Goal: Task Accomplishment & Management: Use online tool/utility

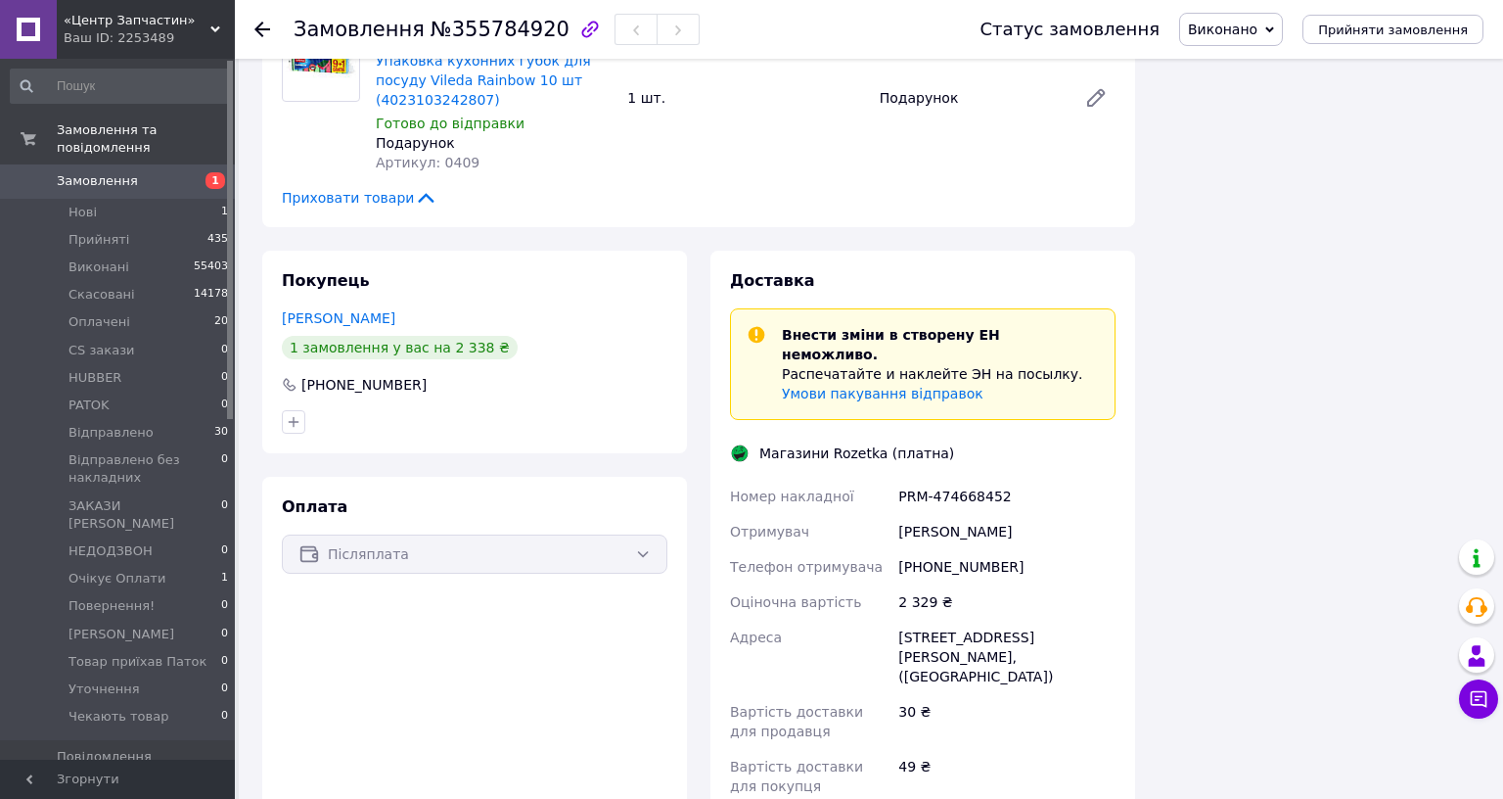
scroll to position [652, 0]
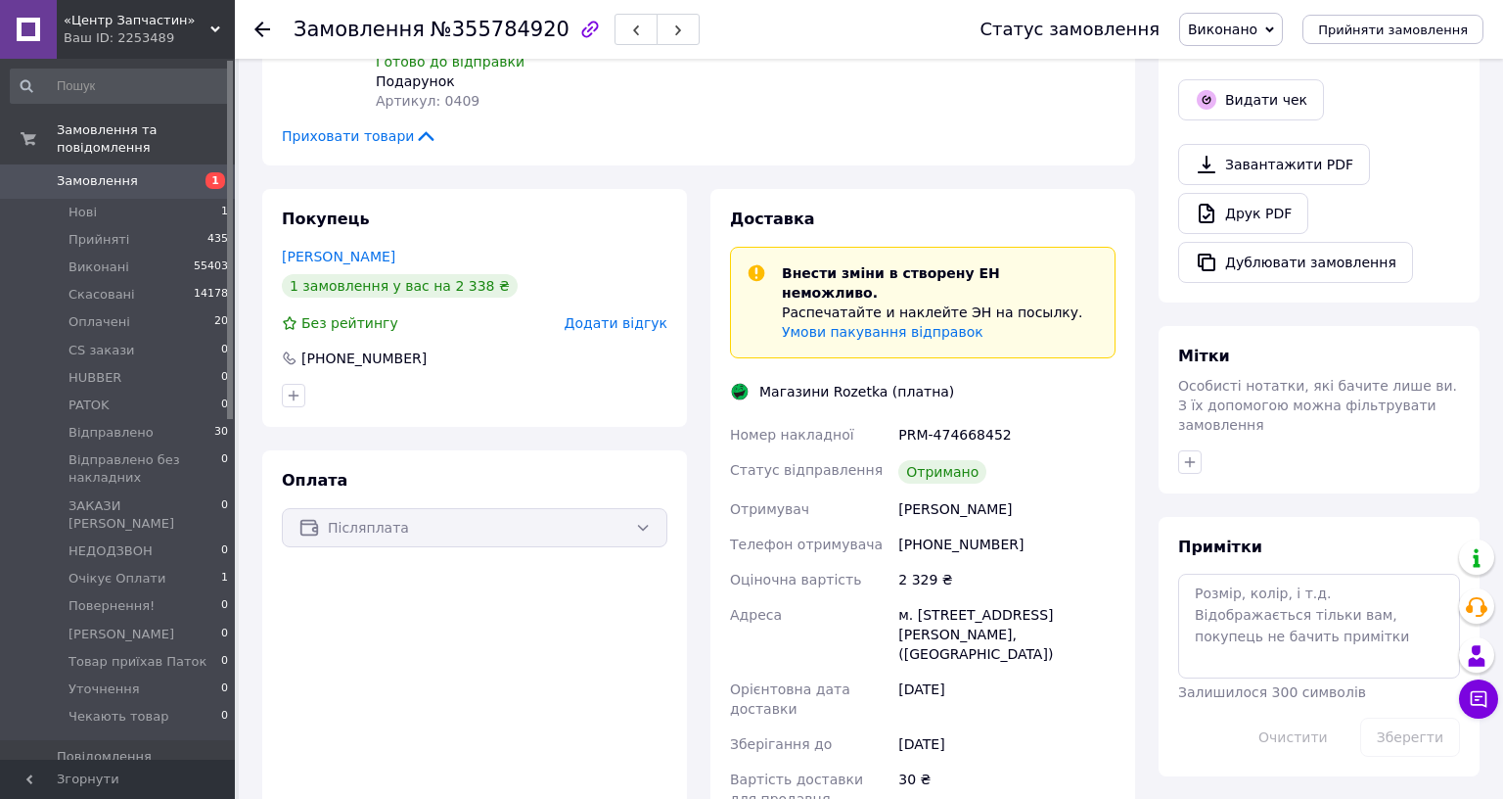
click at [1091, 417] on div "PRM-474668452" at bounding box center [1007, 434] width 225 height 35
copy div "PRM-474668452"
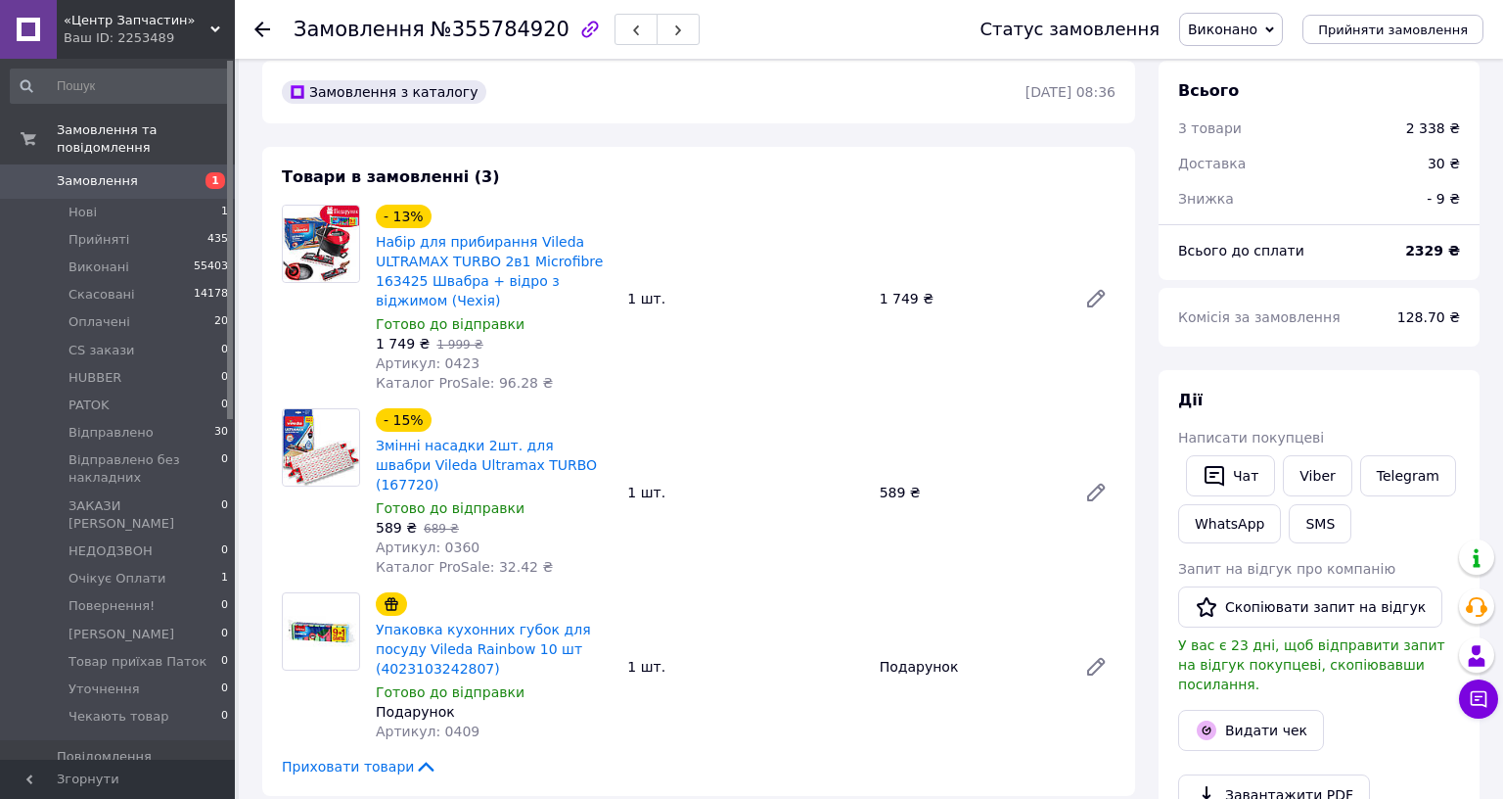
scroll to position [0, 0]
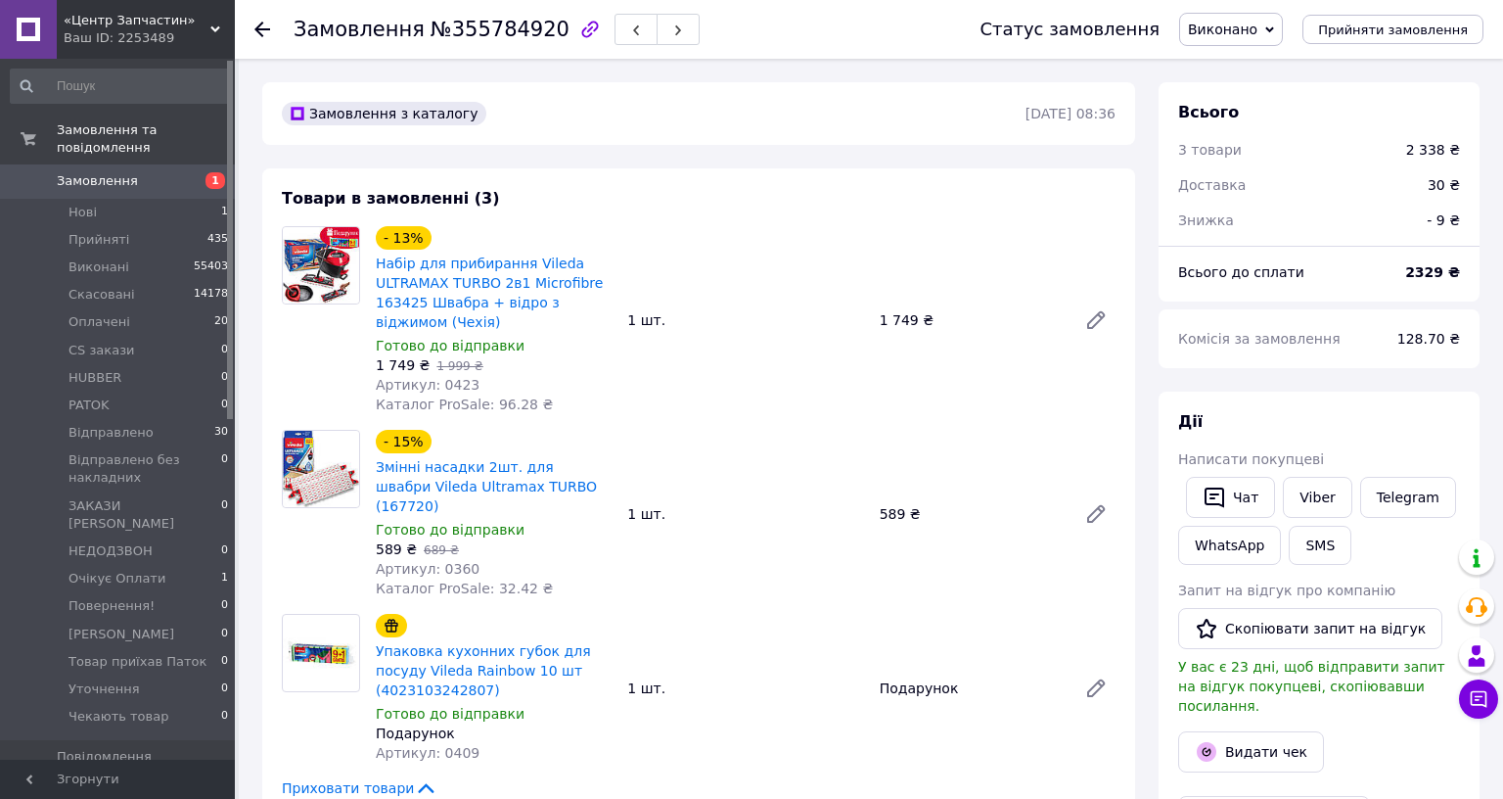
click at [505, 29] on span "№355784920" at bounding box center [500, 29] width 139 height 23
copy span "355784920"
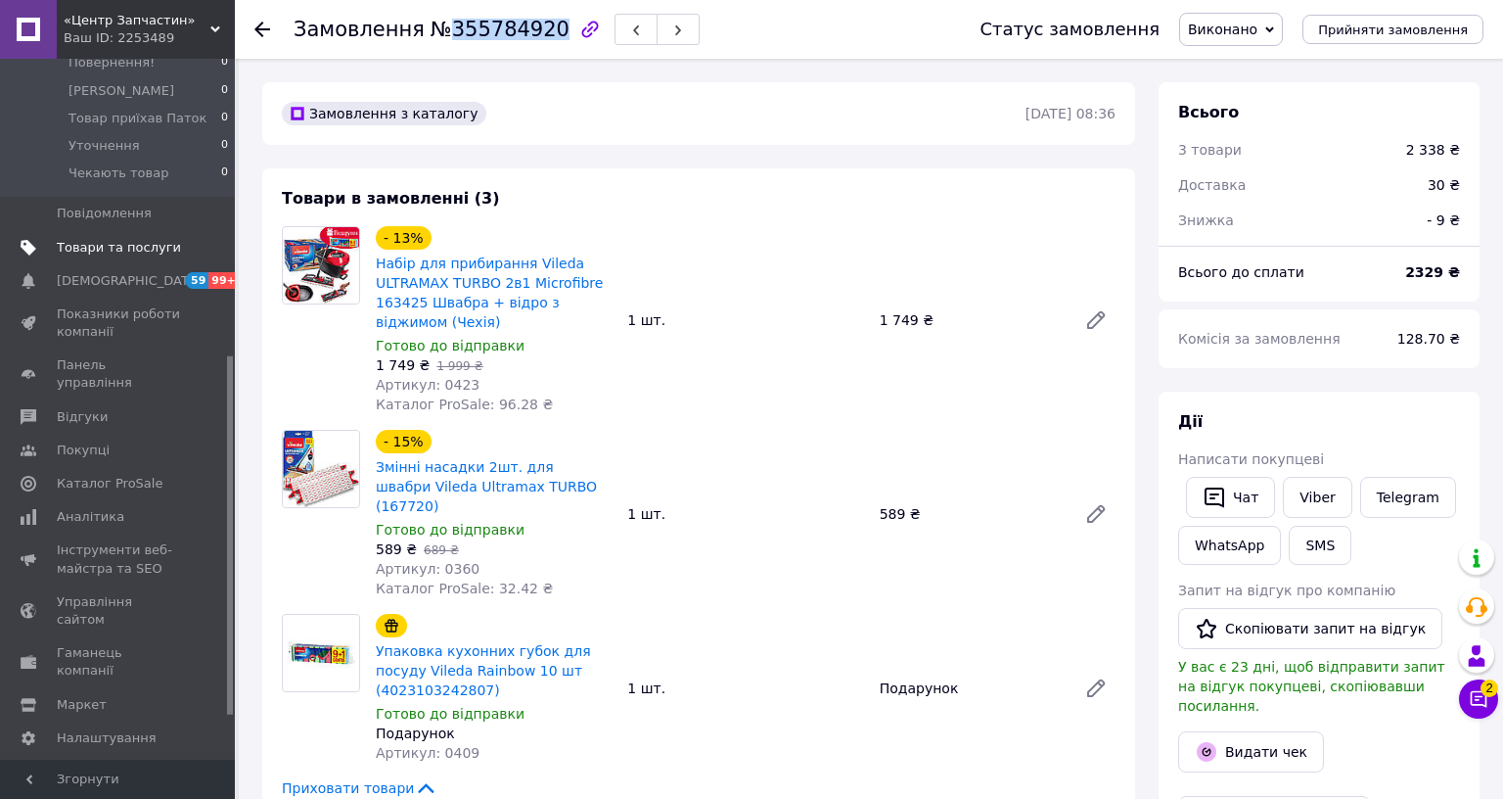
click at [115, 239] on span "Товари та послуги" at bounding box center [119, 248] width 124 height 18
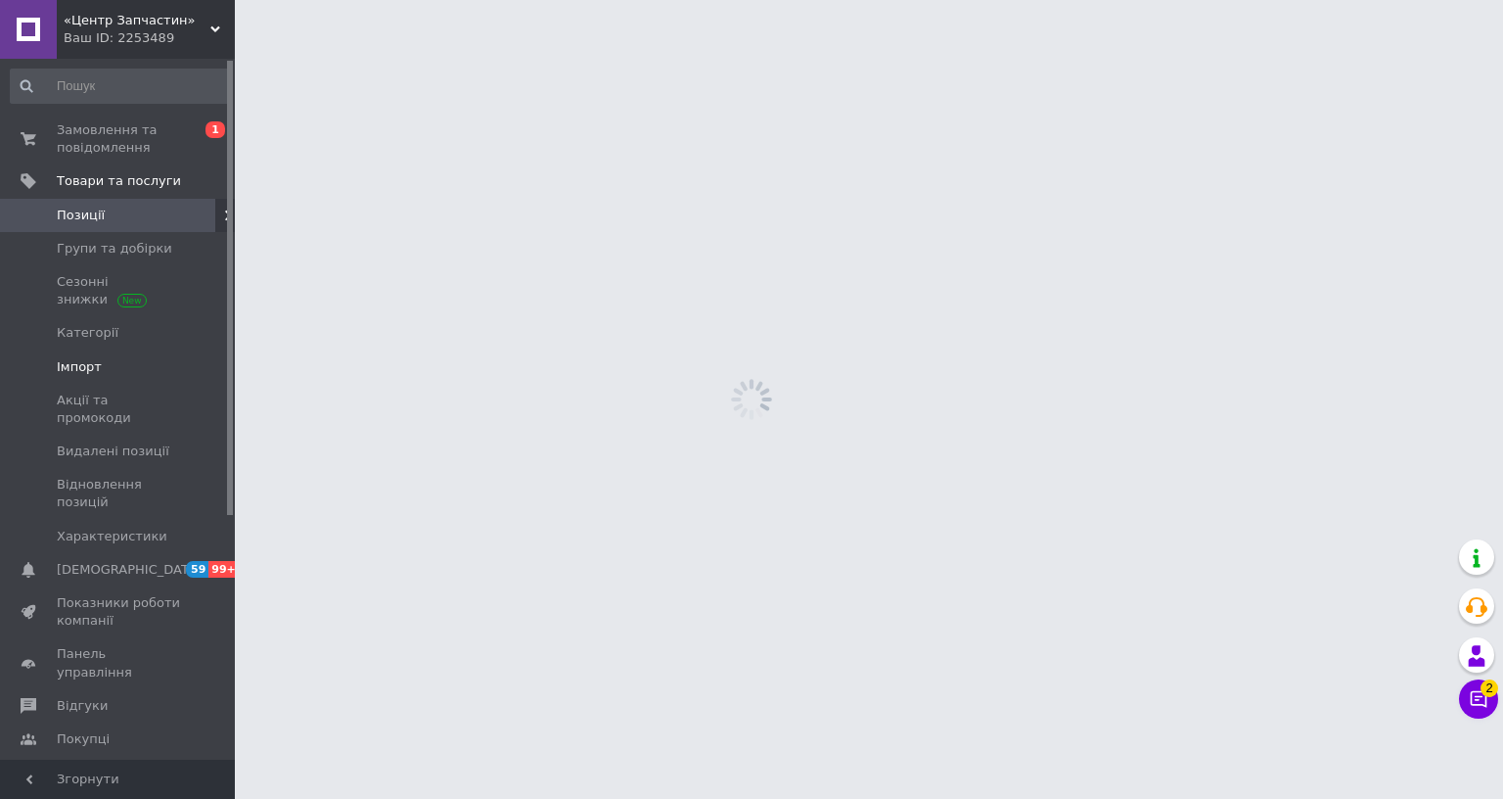
click at [98, 352] on link "Імпорт" at bounding box center [120, 366] width 240 height 33
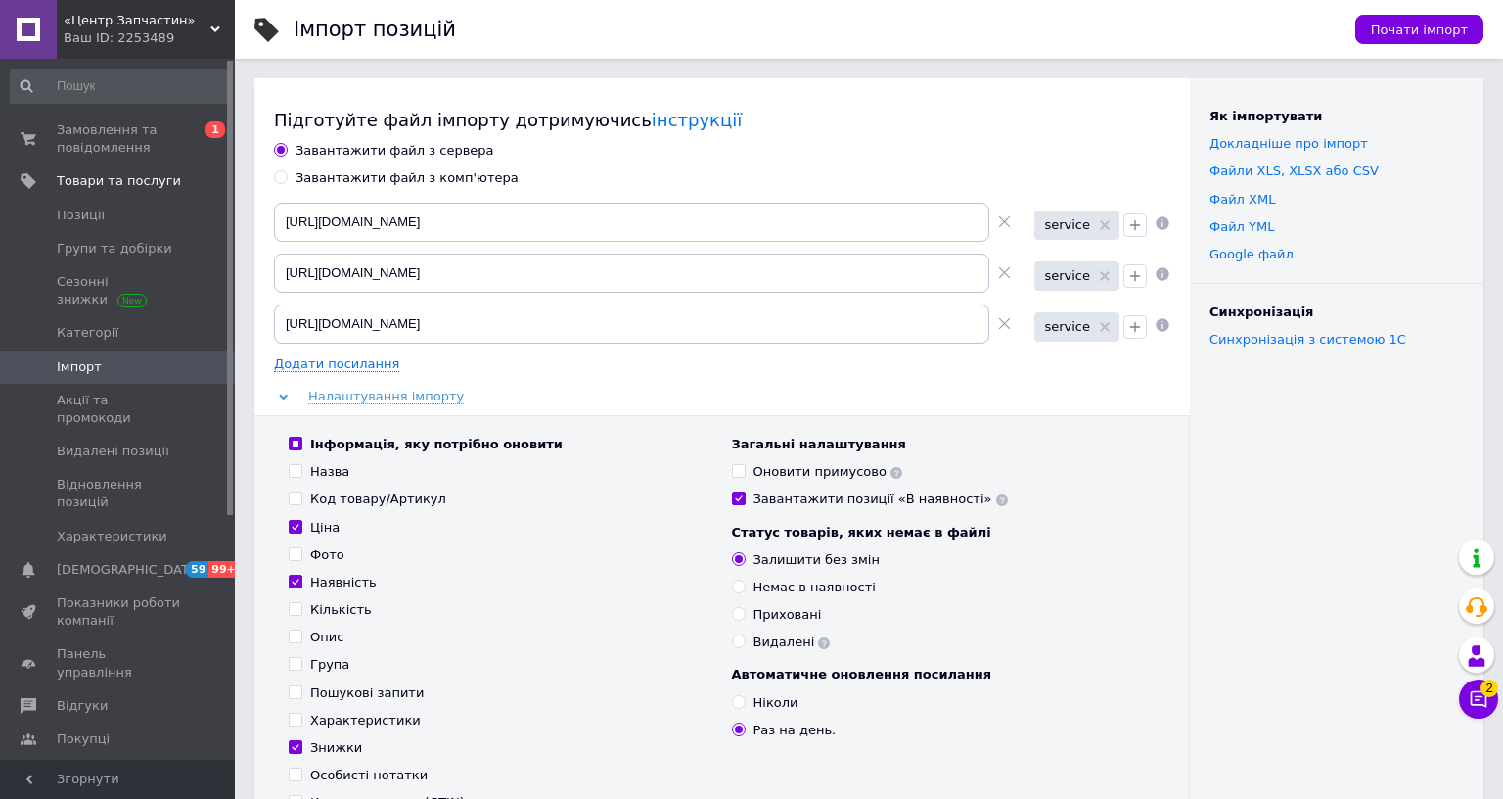
click at [417, 178] on div "Завантажити файл з комп'ютера" at bounding box center [407, 178] width 223 height 18
click at [287, 178] on input "Завантажити файл з комп'ютера" at bounding box center [280, 176] width 13 height 13
radio input "true"
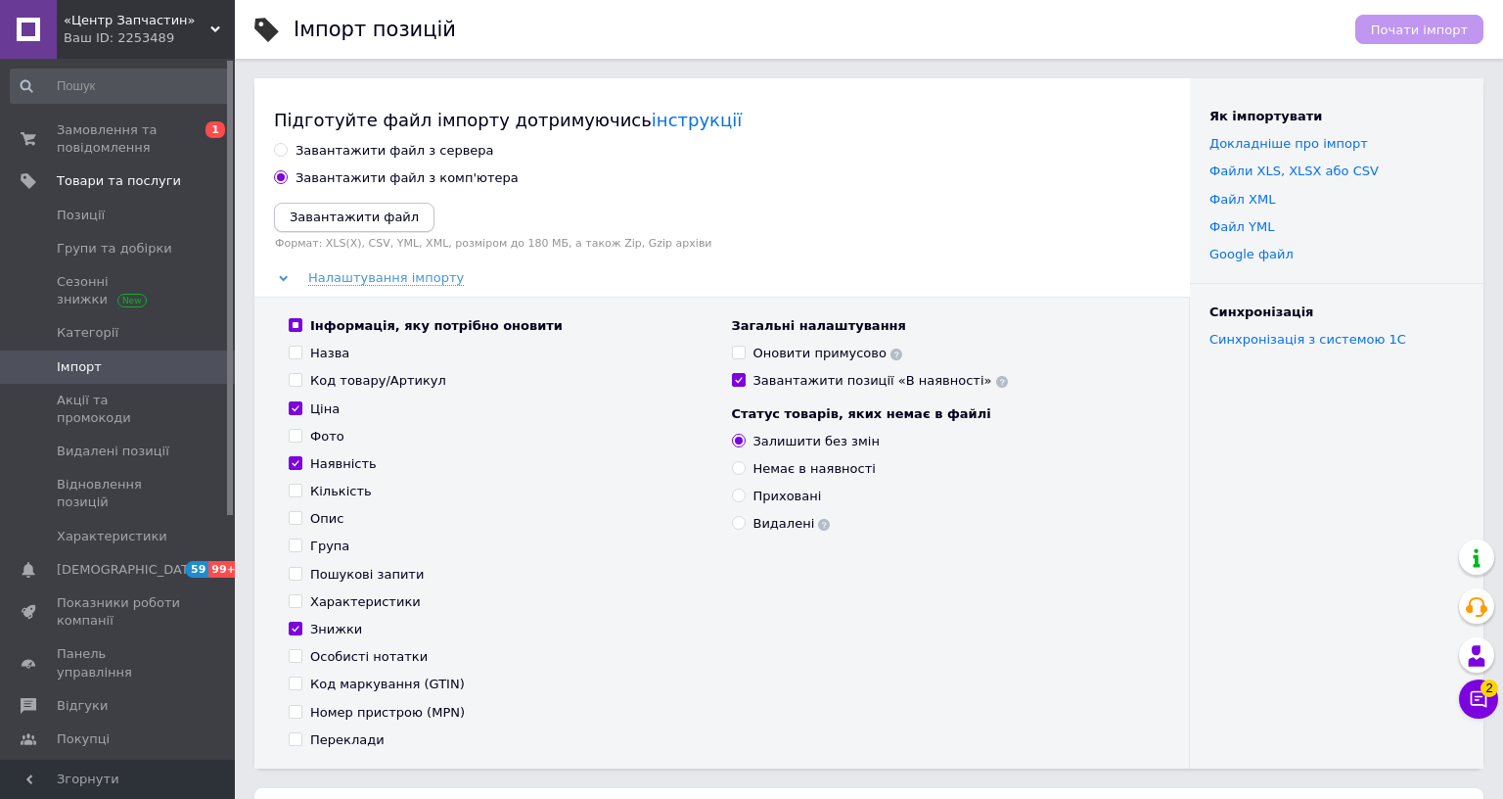
click at [387, 213] on icon "Завантажити файл" at bounding box center [354, 216] width 129 height 15
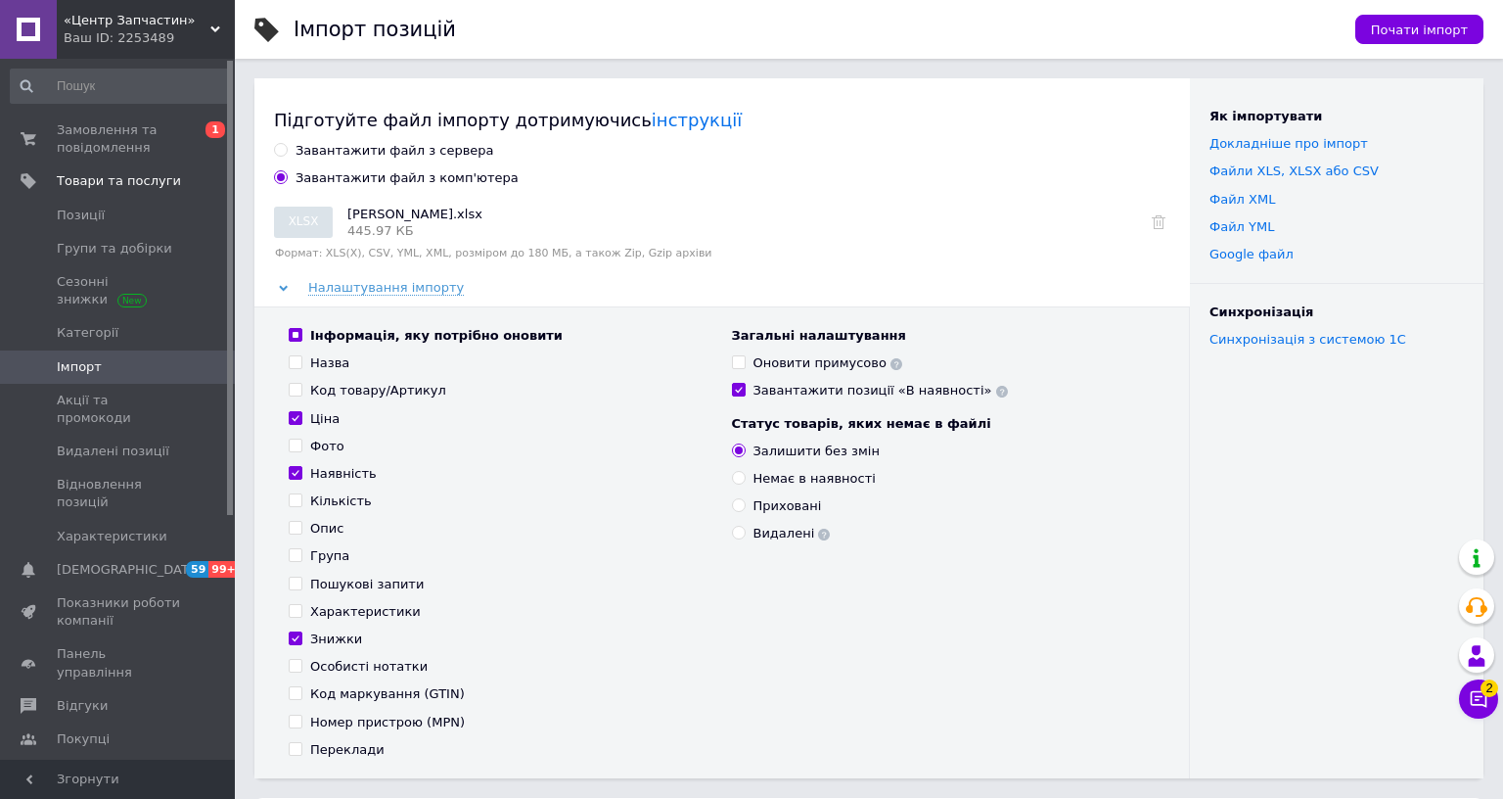
click at [343, 475] on div "Наявність" at bounding box center [343, 474] width 67 height 18
click at [301, 475] on input "Наявність" at bounding box center [295, 472] width 13 height 13
checkbox input "false"
click at [319, 633] on div "Знижки" at bounding box center [336, 639] width 52 height 18
click at [301, 633] on input "Знижки" at bounding box center [295, 637] width 13 height 13
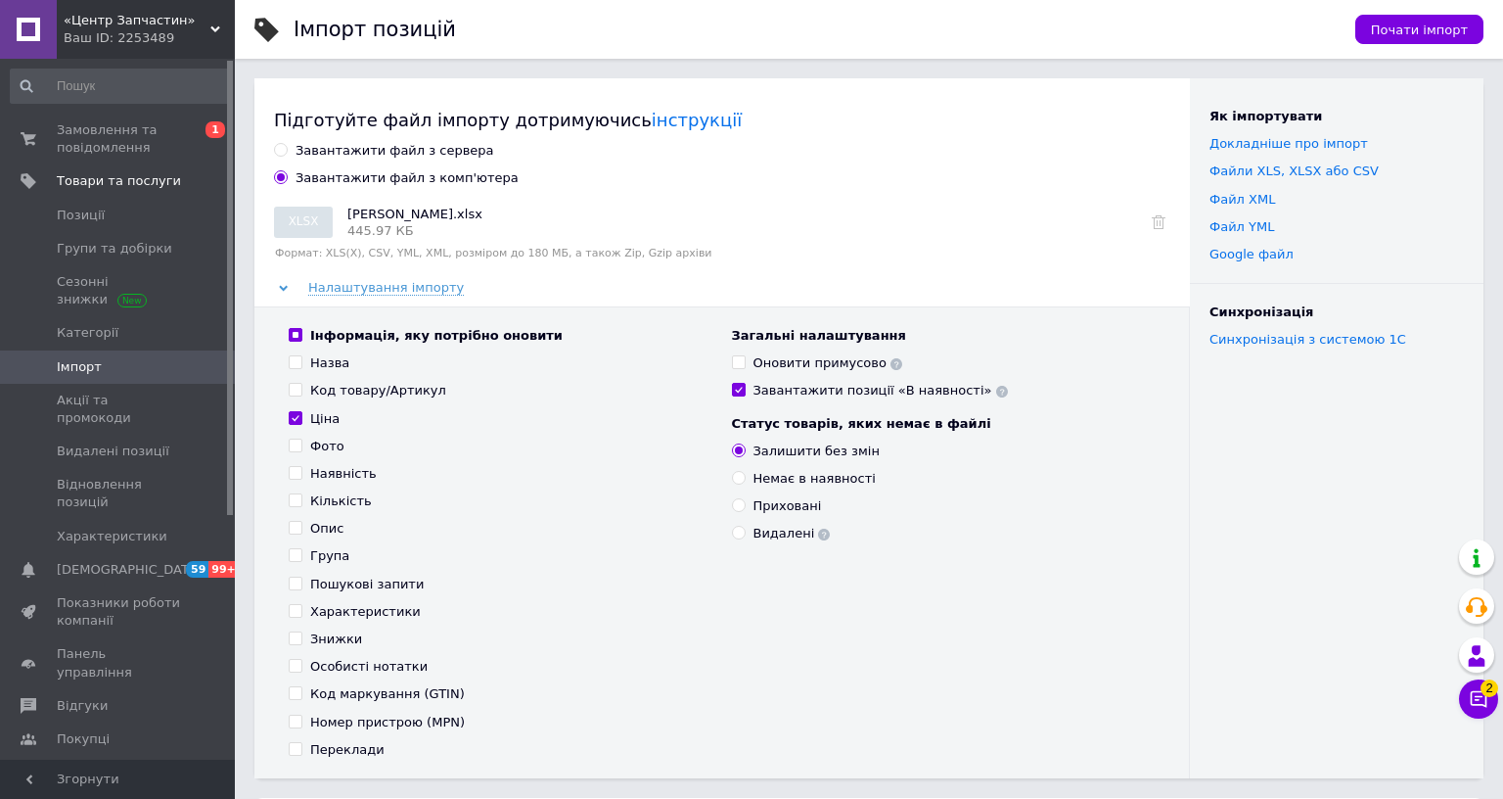
checkbox input "false"
click at [902, 356] on div "Оновити примусово" at bounding box center [829, 363] width 150 height 18
click at [745, 356] on input "Оновити примусово" at bounding box center [738, 361] width 13 height 13
checkbox input "true"
click at [896, 385] on div "Завантажити позиції «В наявності»" at bounding box center [881, 391] width 254 height 18
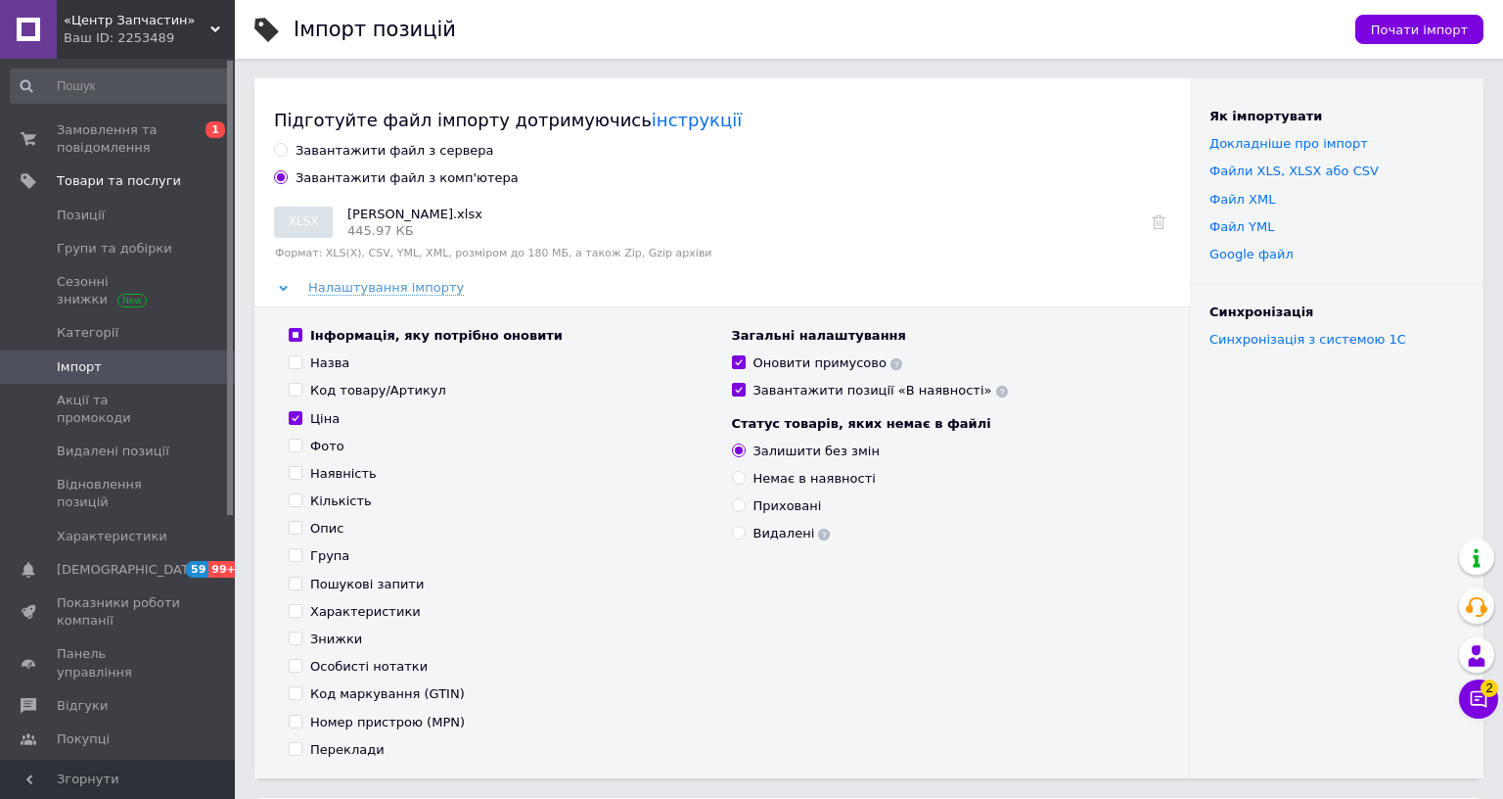
click at [745, 385] on input "Завантажити позиції «В наявності»" at bounding box center [738, 389] width 13 height 13
checkbox input "false"
drag, startPoint x: 1567, startPoint y: 48, endPoint x: 1574, endPoint y: 39, distance: 11.2
click at [1484, 45] on div "Почати імпорт" at bounding box center [1410, 29] width 148 height 59
click at [1484, 39] on button "Почати імпорт" at bounding box center [1419, 29] width 128 height 29
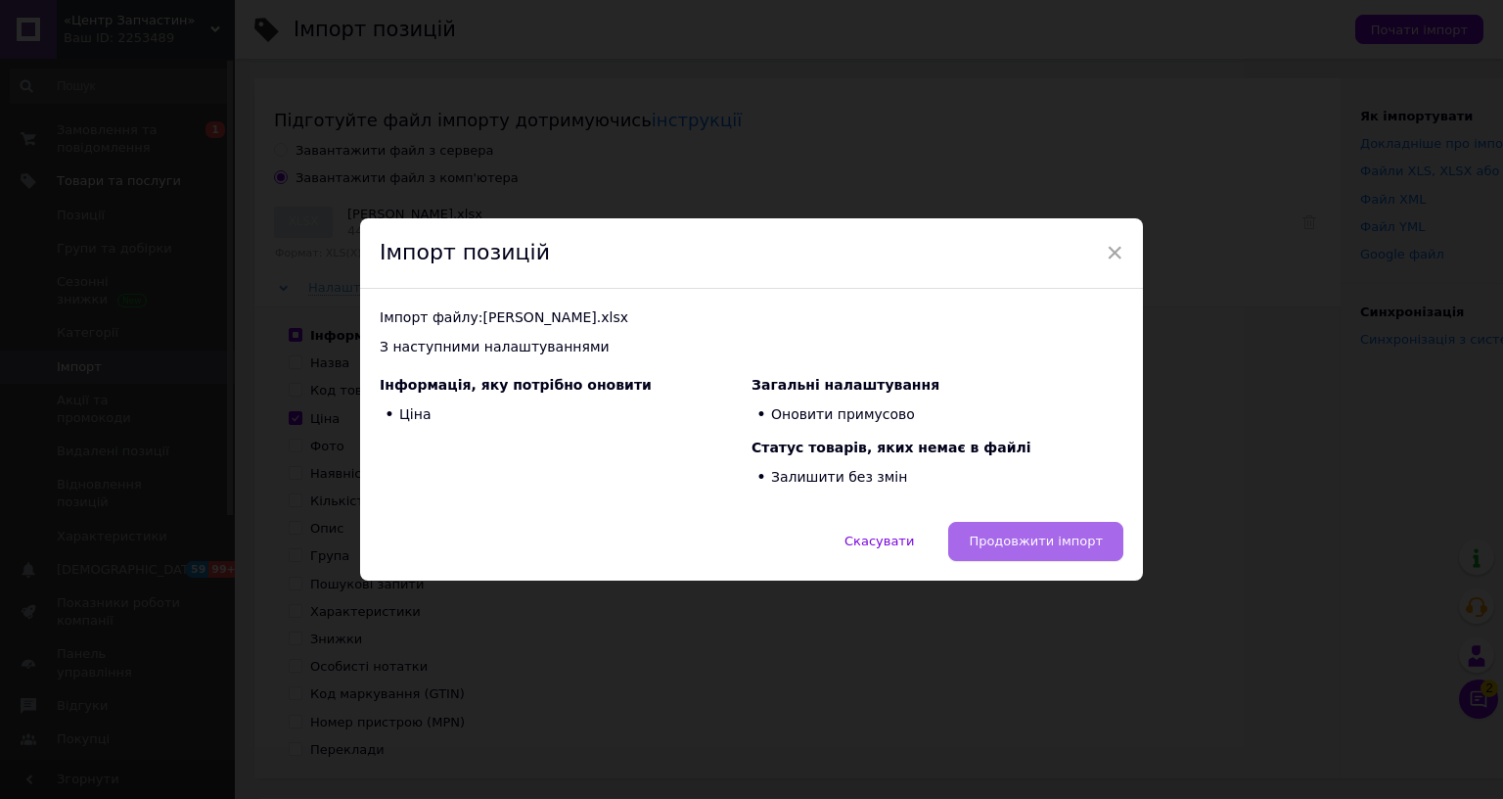
click at [1124, 522] on button "Продовжити імпорт" at bounding box center [1035, 541] width 175 height 39
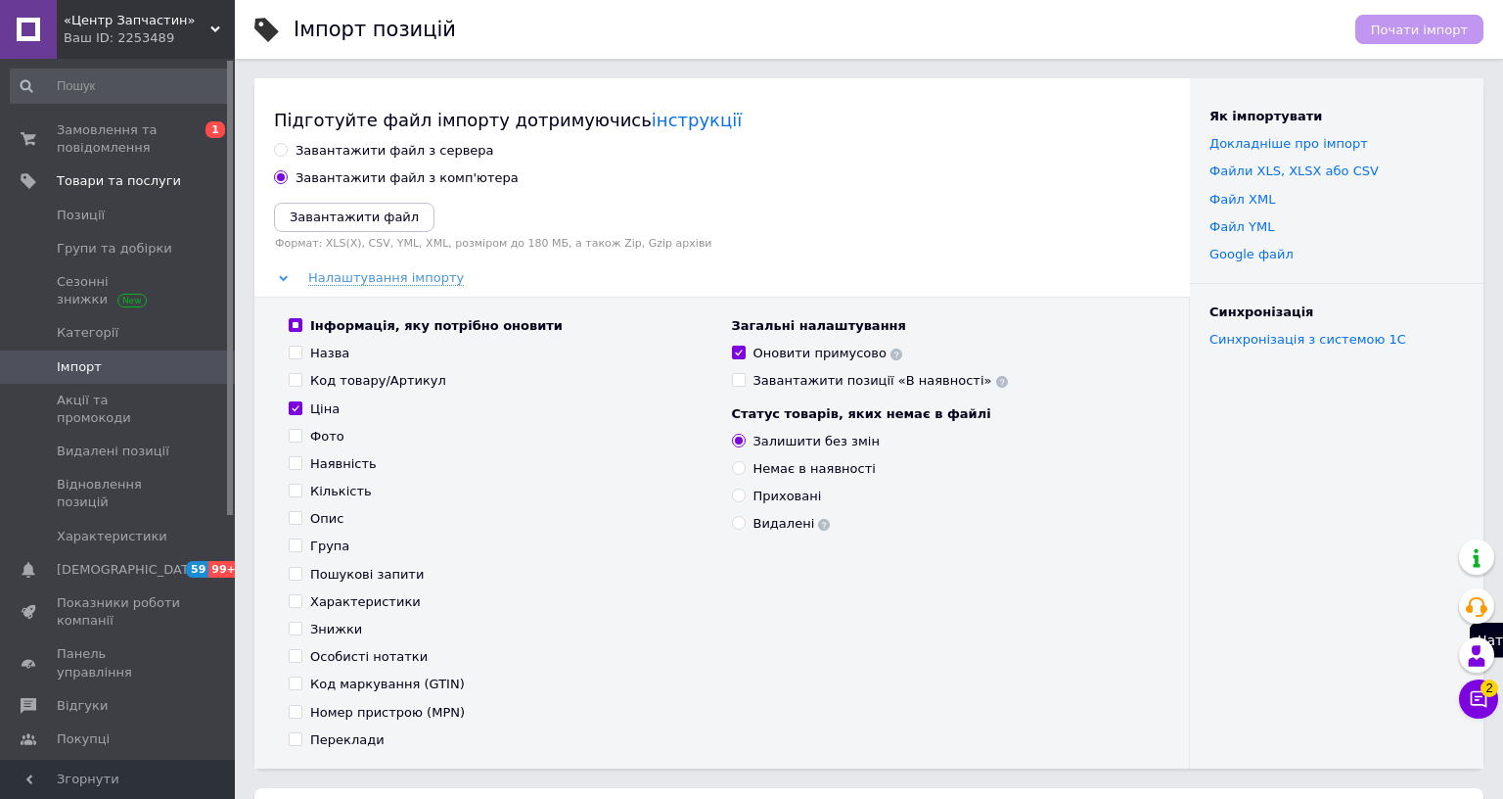
click at [1498, 679] on button "Чат з покупцем 2" at bounding box center [1478, 698] width 39 height 39
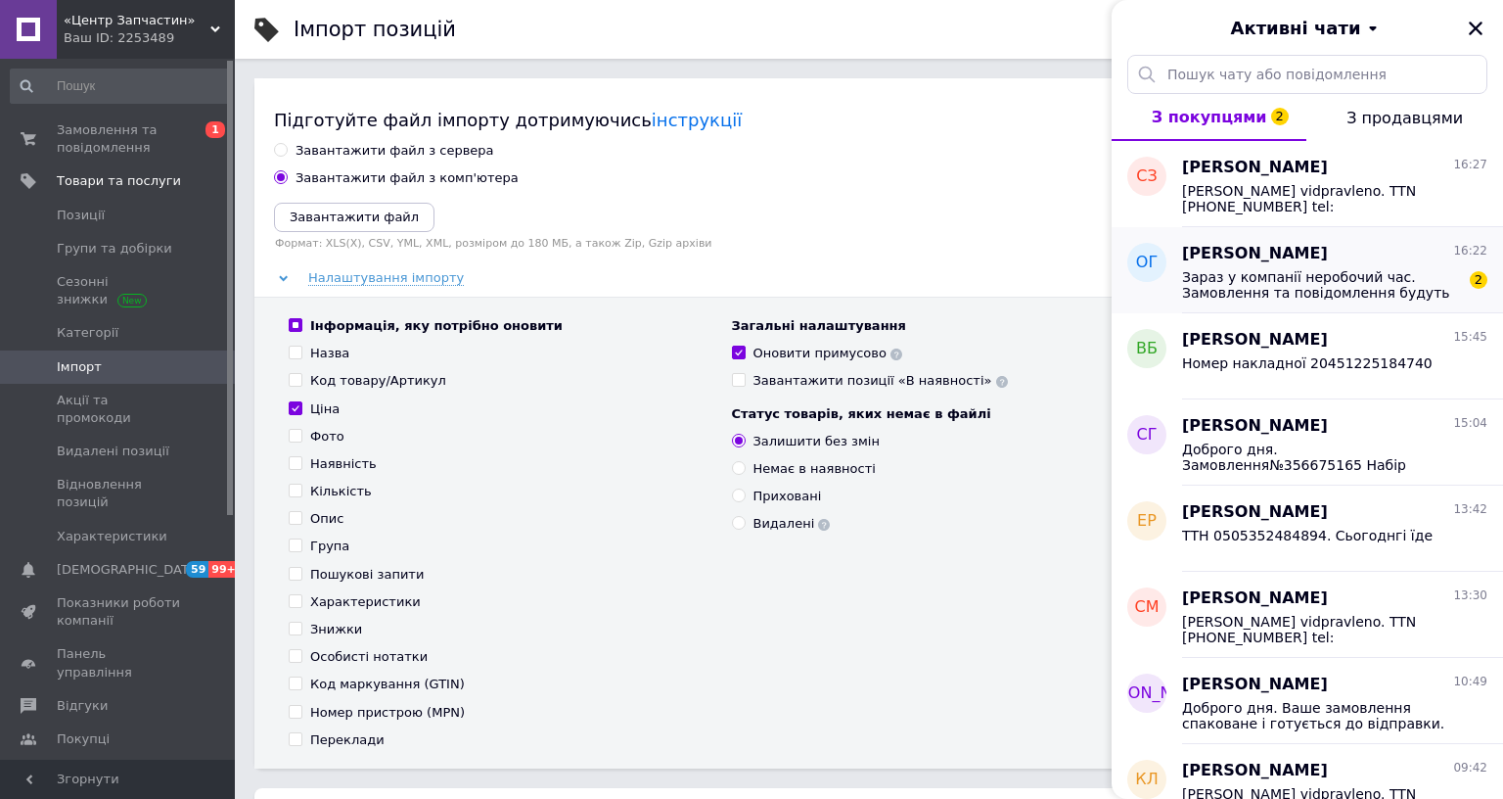
click at [1460, 274] on span "Зараз у компанії неробочий час. Замовлення та повідомлення будуть оброблені з 0…" at bounding box center [1321, 284] width 278 height 31
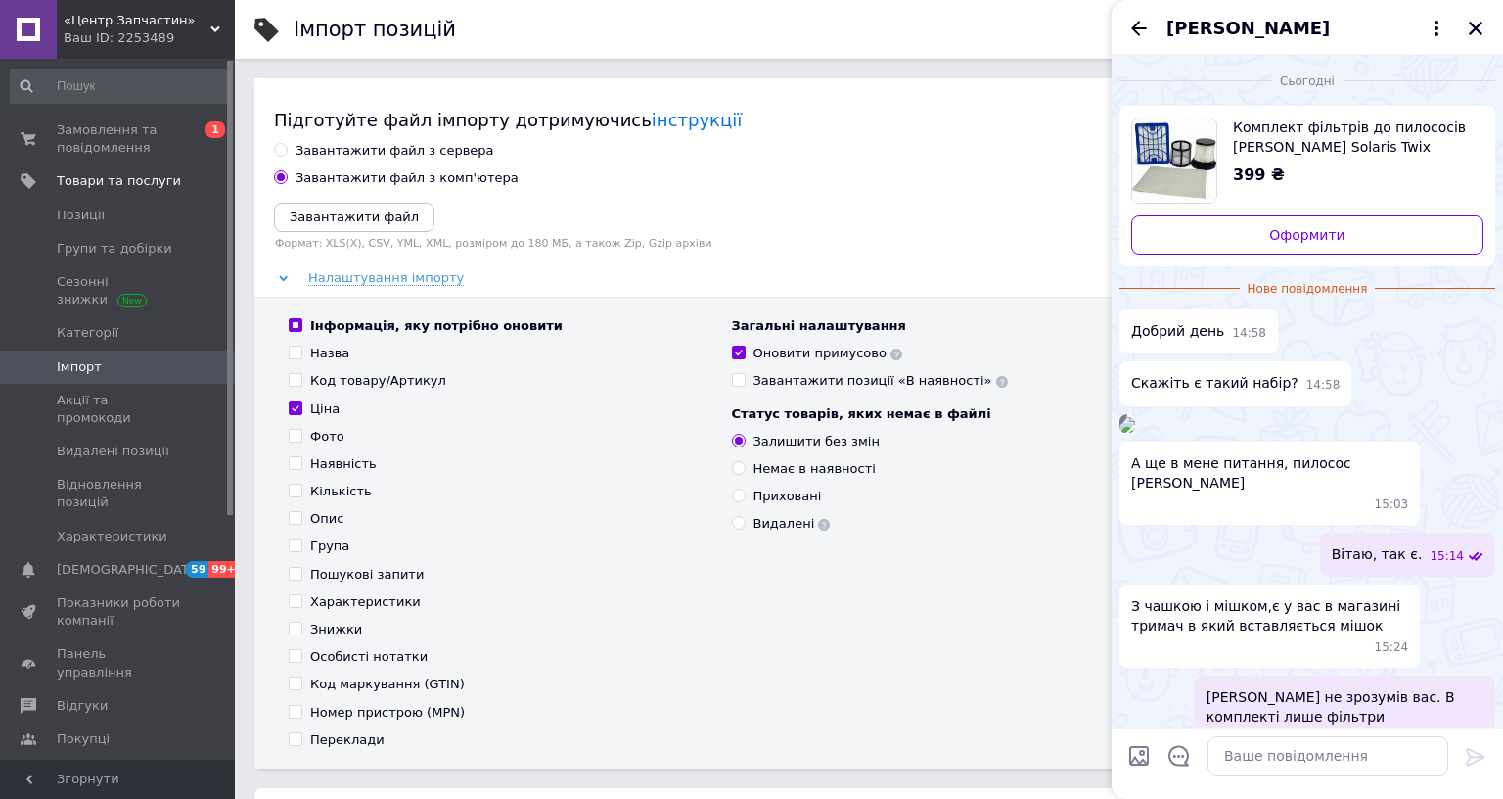
click at [1485, 23] on icon "Закрити" at bounding box center [1476, 29] width 18 height 18
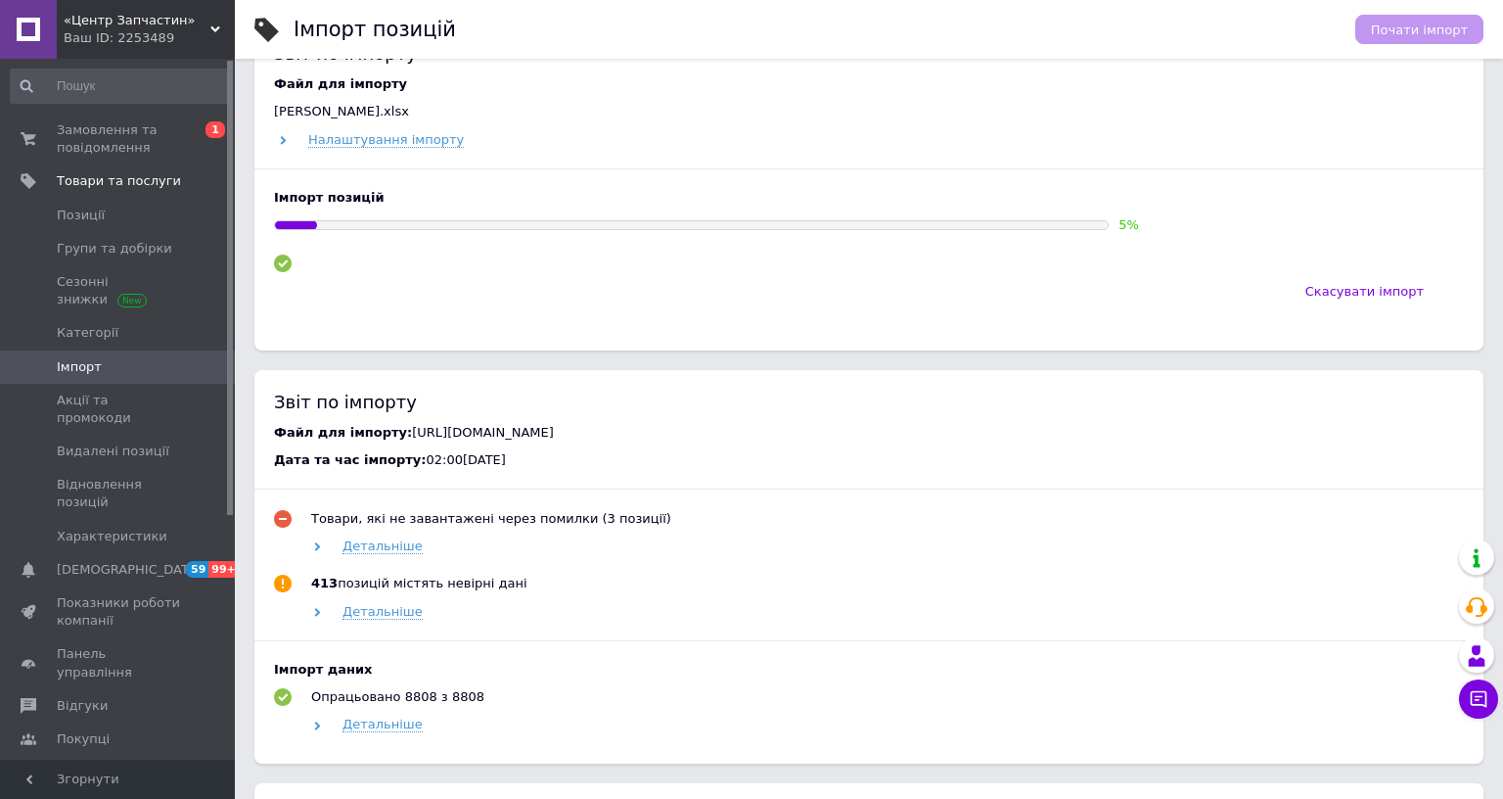
scroll to position [760, 0]
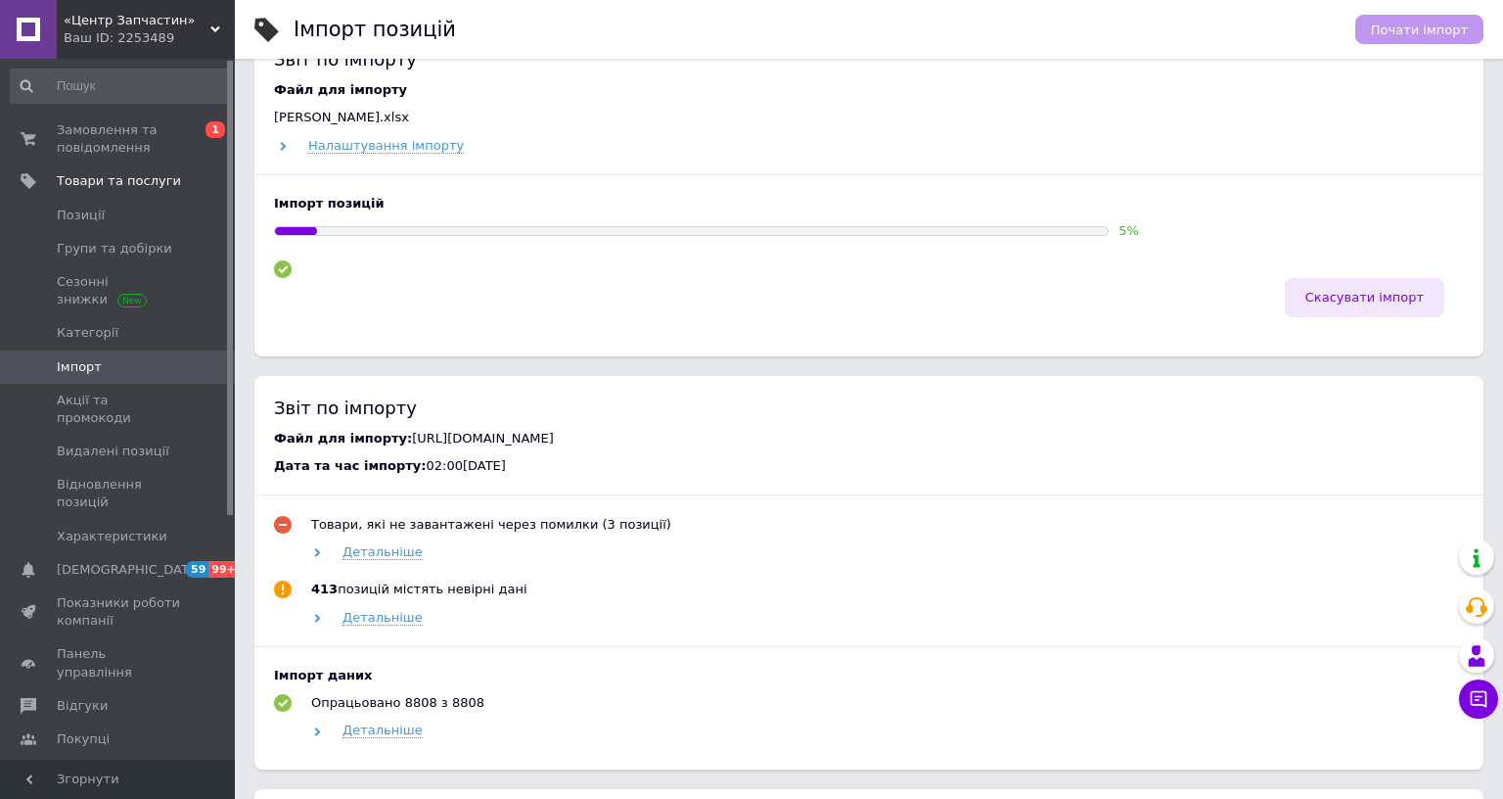
click at [1424, 304] on span "Скасувати імпорт" at bounding box center [1365, 297] width 118 height 15
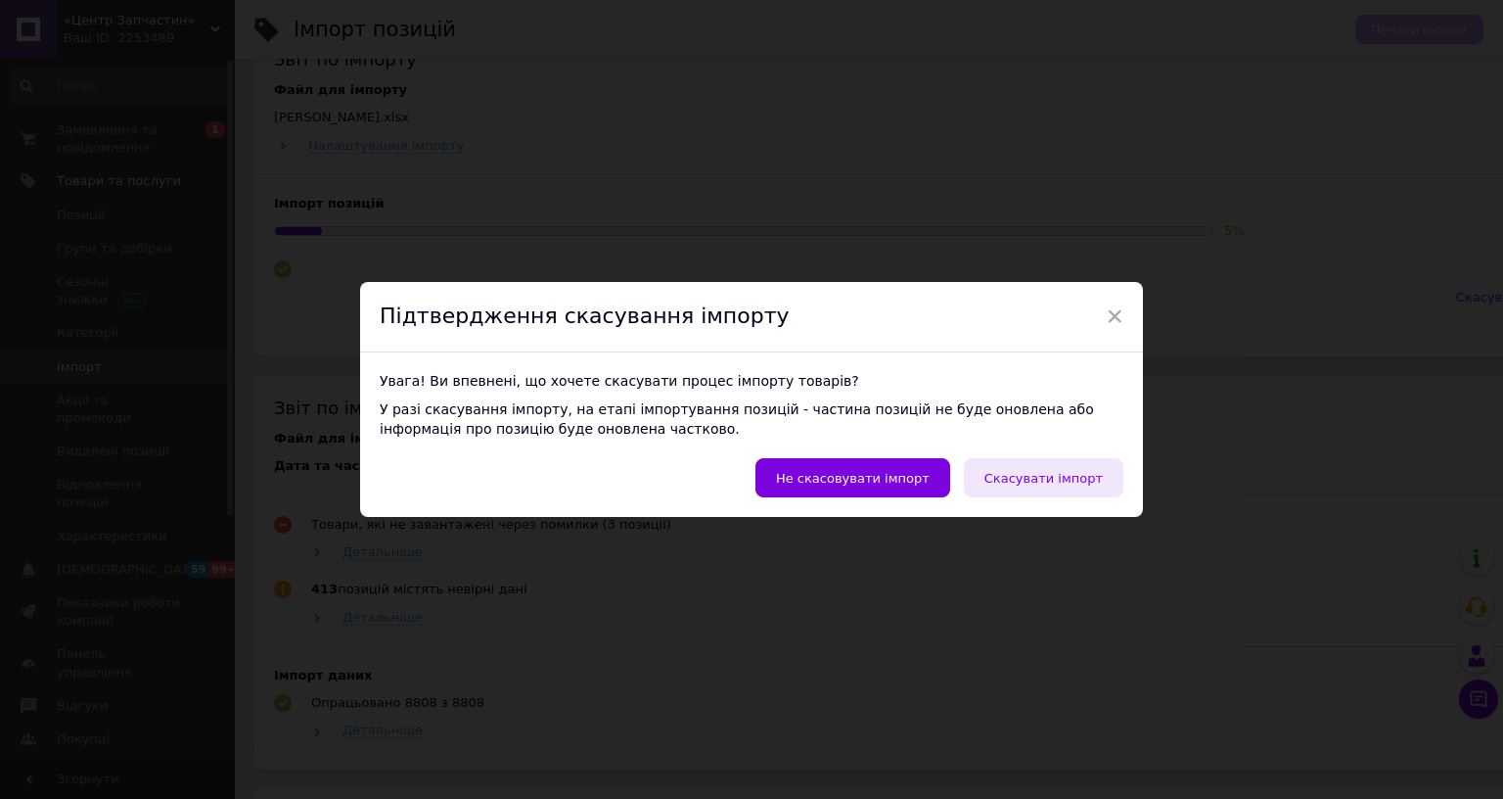
click at [1103, 471] on span "Скасувати імпорт" at bounding box center [1044, 478] width 118 height 15
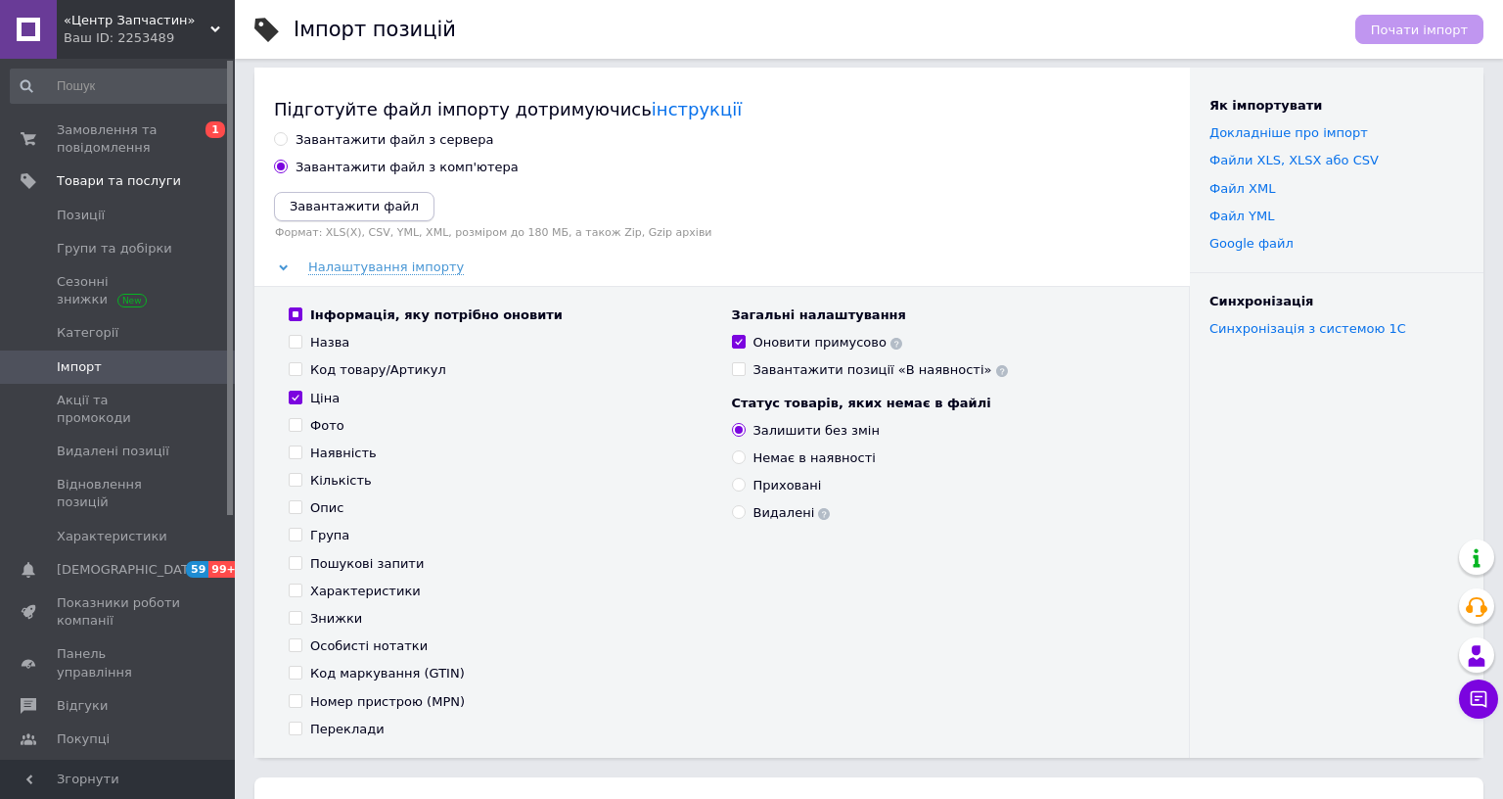
scroll to position [0, 0]
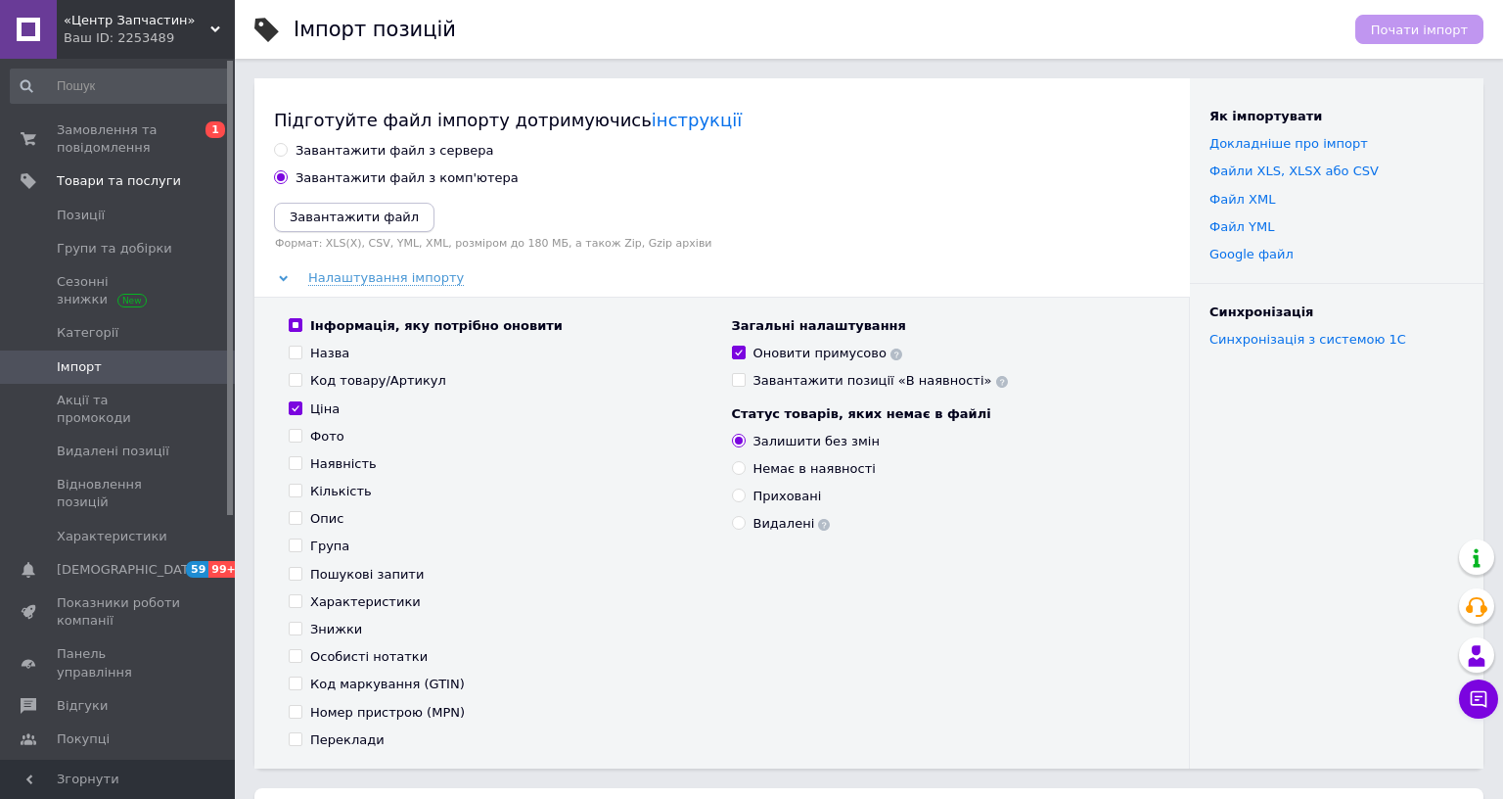
drag, startPoint x: 377, startPoint y: 195, endPoint x: 374, endPoint y: 219, distance: 24.6
click at [377, 197] on div "Завантажити файл з сервера Завантажити файл з комп'ютера Завантажити файл Форма…" at bounding box center [722, 455] width 896 height 626
click at [372, 231] on button "Завантажити файл" at bounding box center [354, 217] width 161 height 29
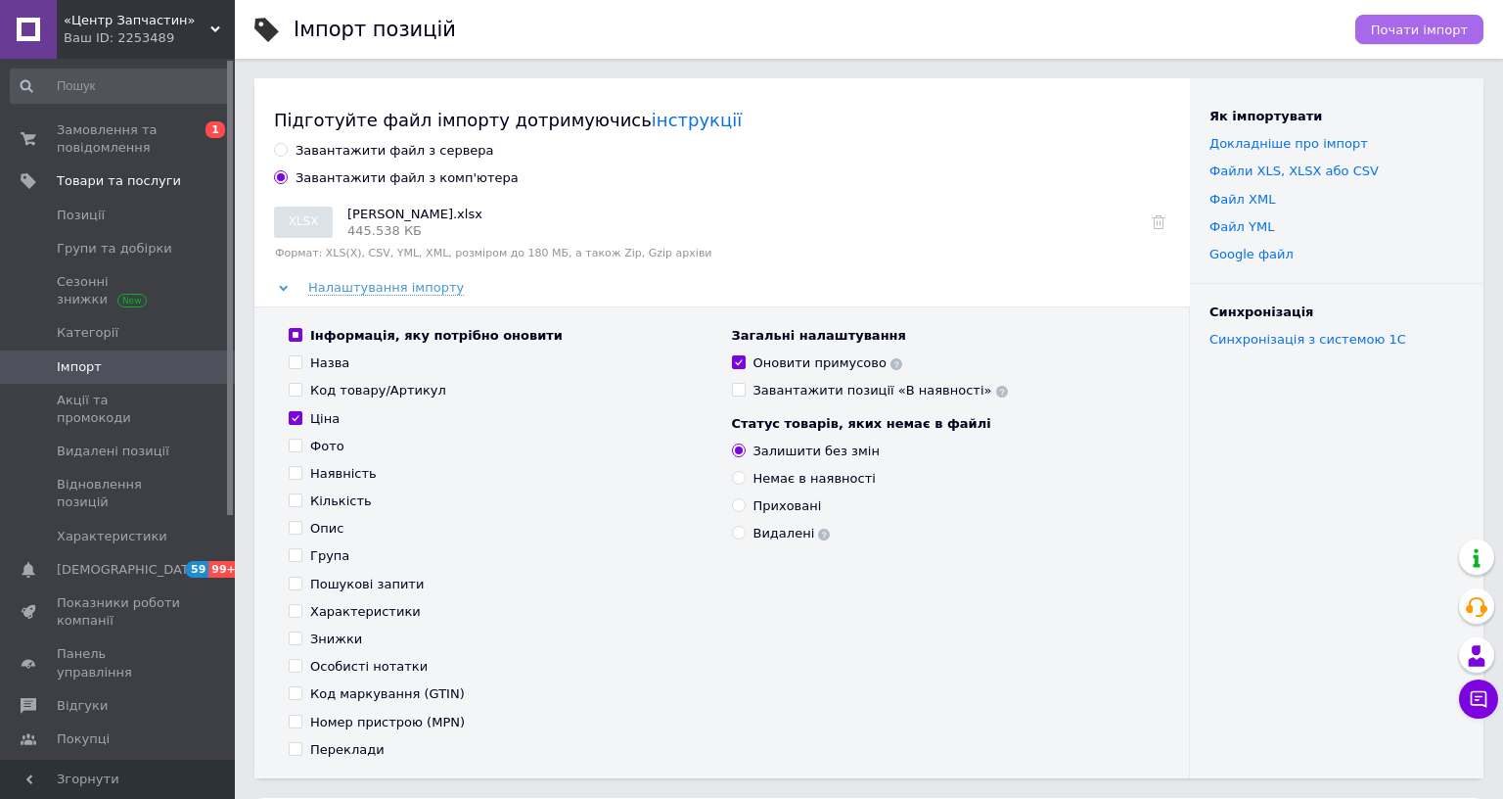
click at [1484, 40] on button "Почати імпорт" at bounding box center [1419, 29] width 128 height 29
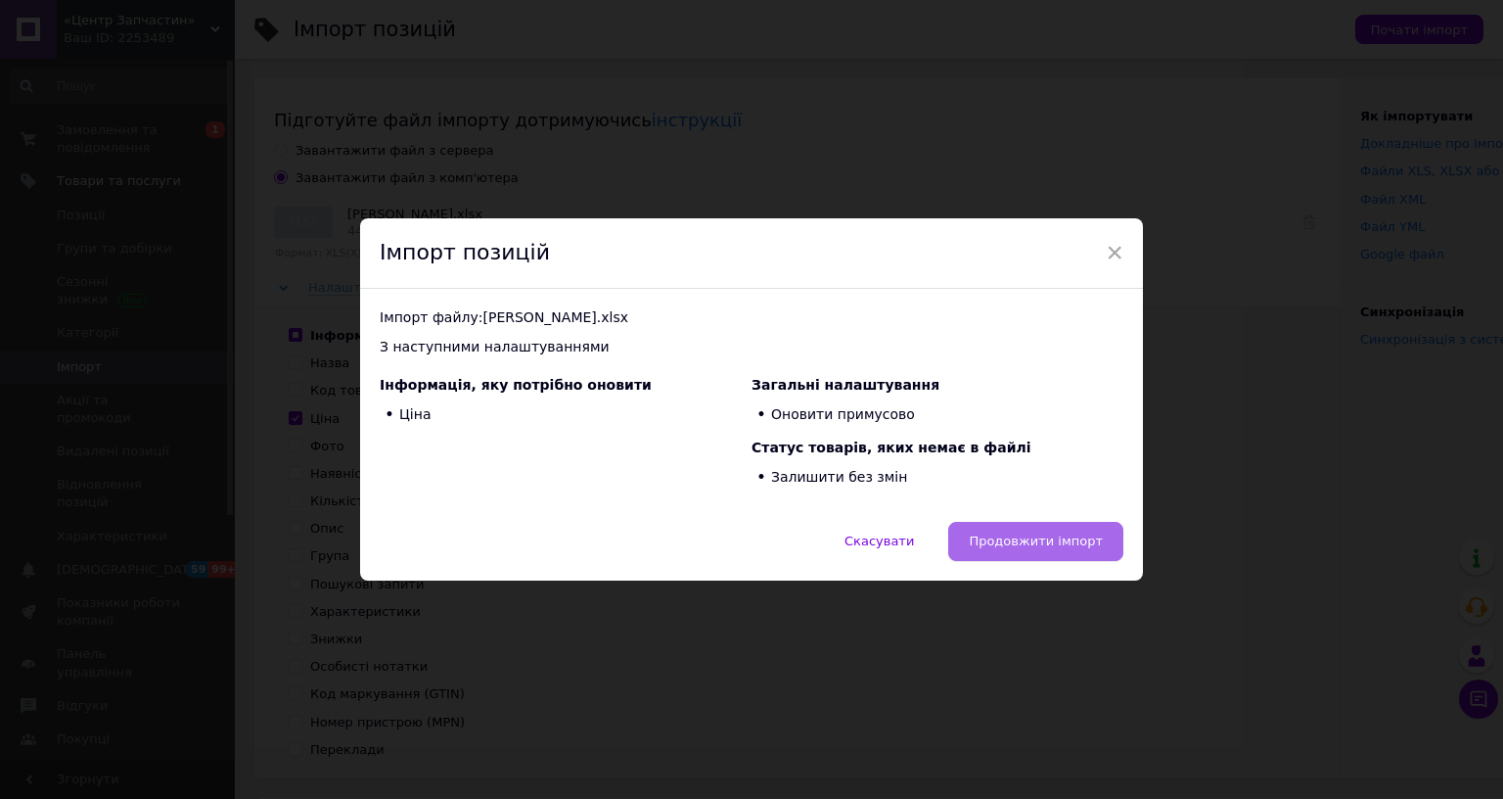
click at [1088, 533] on span "Продовжити імпорт" at bounding box center [1036, 540] width 134 height 15
